Goal: Transaction & Acquisition: Download file/media

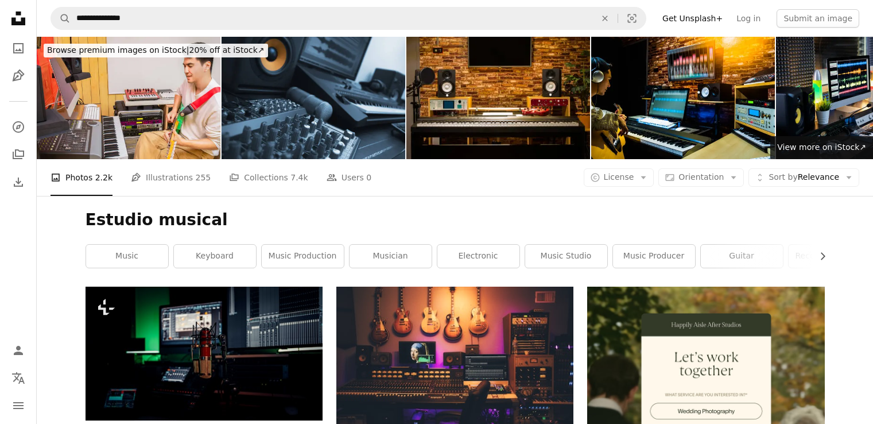
scroll to position [172, 0]
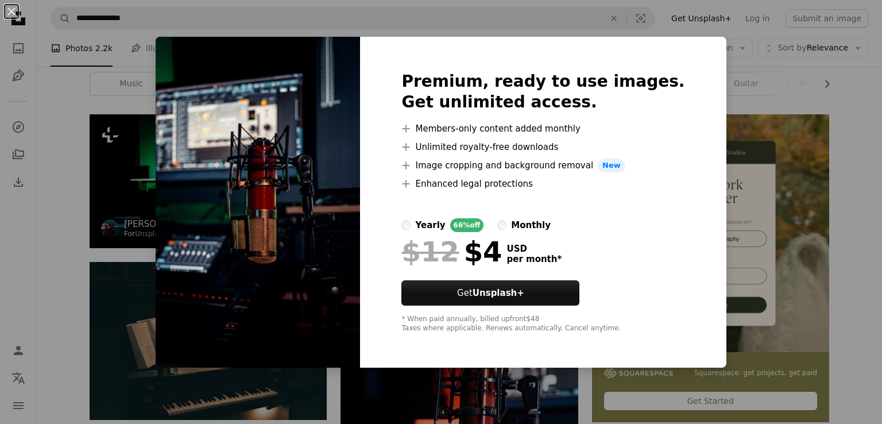
click at [99, 203] on div "An X shape Premium, ready to use images. Get unlimited access. A plus sign Memb…" at bounding box center [441, 212] width 882 height 424
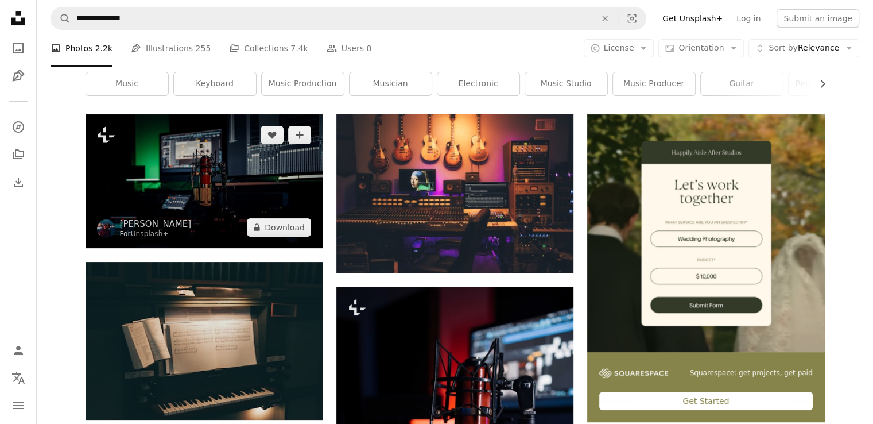
click at [178, 188] on img at bounding box center [204, 180] width 237 height 133
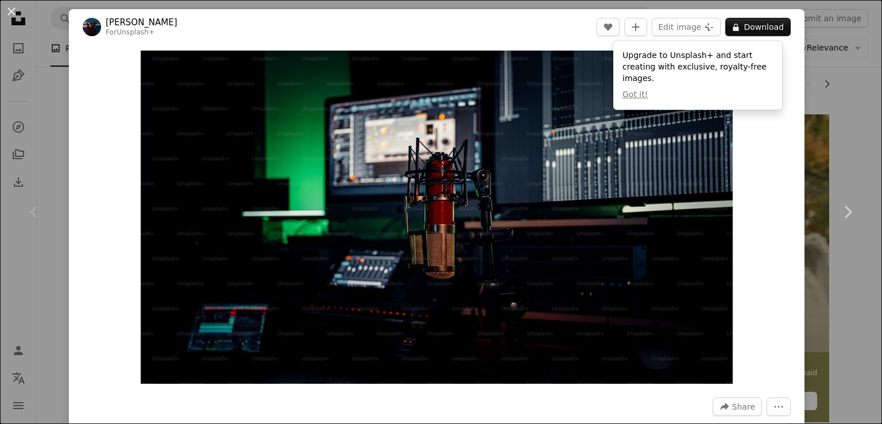
drag, startPoint x: 804, startPoint y: 111, endPoint x: 634, endPoint y: 41, distance: 183.2
click at [805, 112] on div "An X shape Chevron left Chevron right [PERSON_NAME] For Unsplash+ A heart A plu…" at bounding box center [441, 212] width 882 height 424
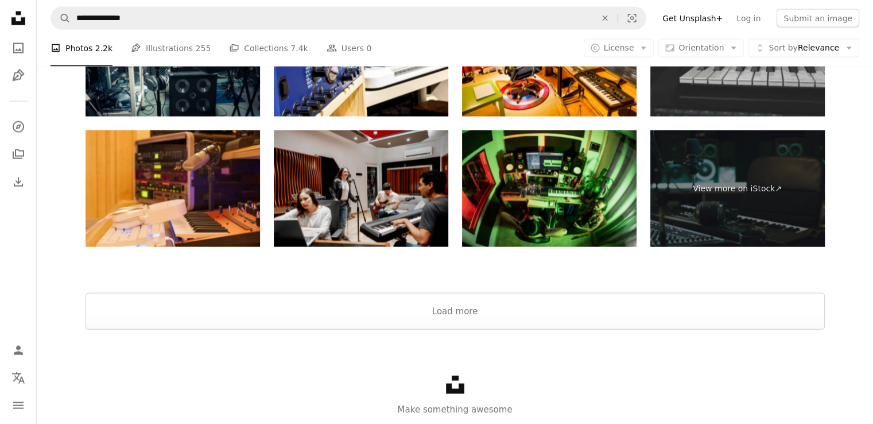
scroll to position [2296, 0]
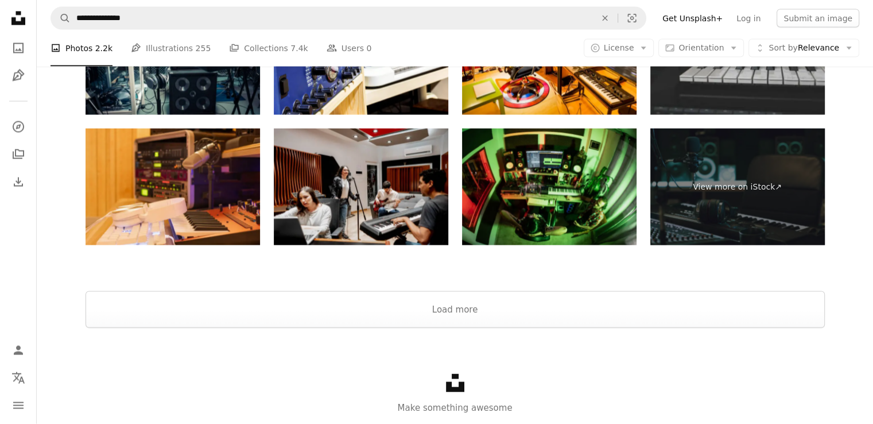
click at [568, 209] on img at bounding box center [549, 187] width 174 height 117
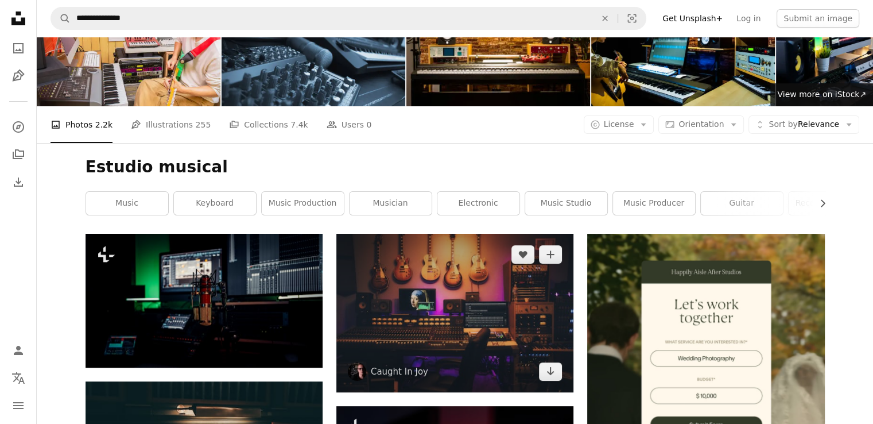
scroll to position [115, 0]
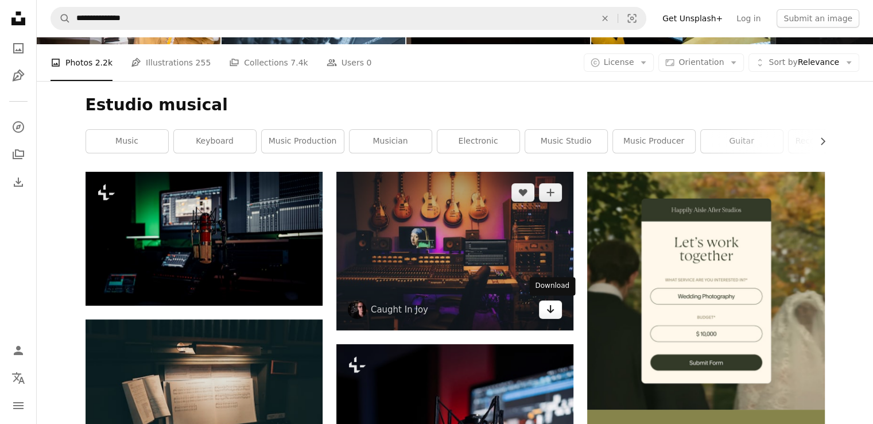
click at [553, 317] on link "Arrow pointing down" at bounding box center [550, 309] width 23 height 18
